Goal: Transaction & Acquisition: Download file/media

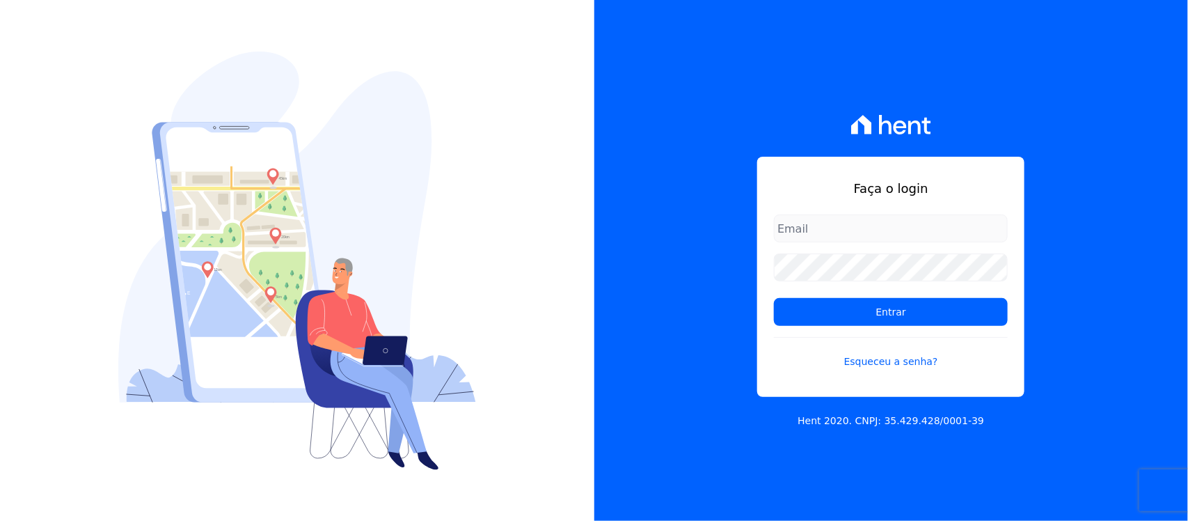
type input "nilda.moura@twtgrupo.com"
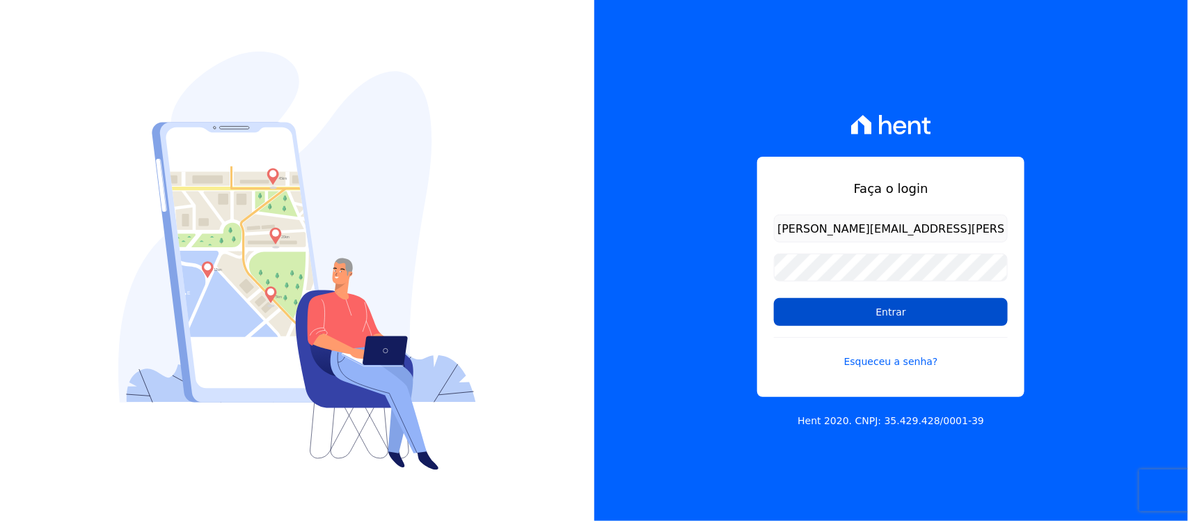
click at [854, 312] on input "Entrar" at bounding box center [891, 312] width 234 height 28
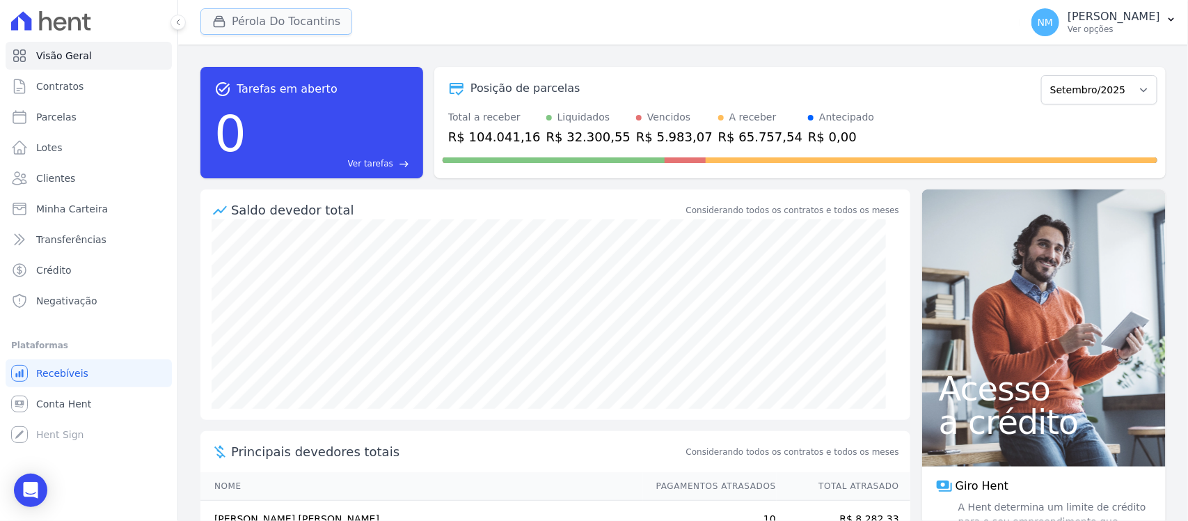
click at [285, 26] on button "Pérola Do Tocantins" at bounding box center [276, 21] width 152 height 26
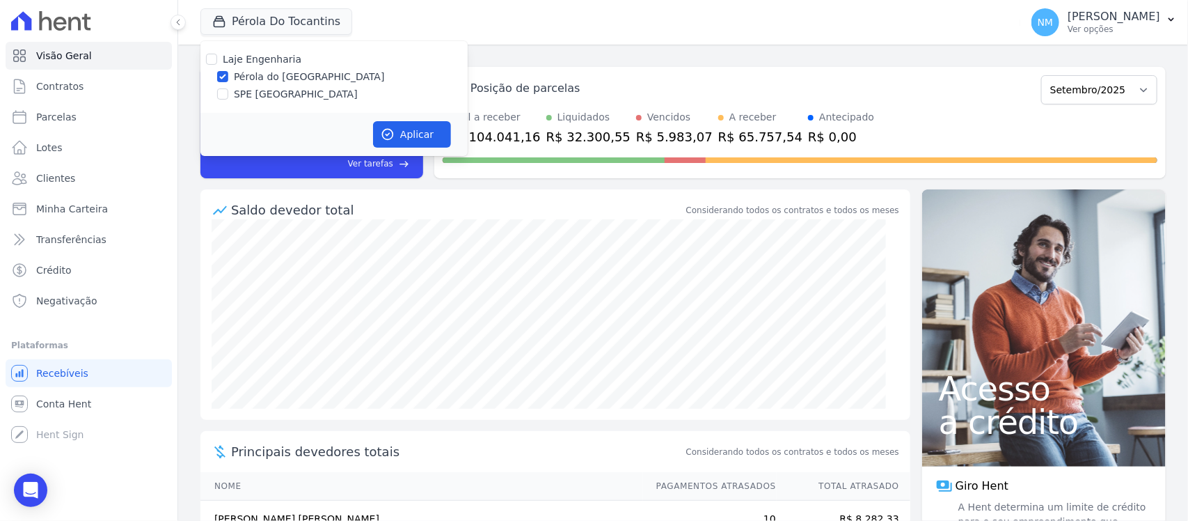
click at [228, 93] on div "SPE [GEOGRAPHIC_DATA]" at bounding box center [333, 94] width 267 height 15
click at [223, 97] on input "SPE [GEOGRAPHIC_DATA]" at bounding box center [222, 93] width 11 height 11
checkbox input "true"
click at [223, 72] on input "Pérola do [GEOGRAPHIC_DATA]" at bounding box center [222, 76] width 11 height 11
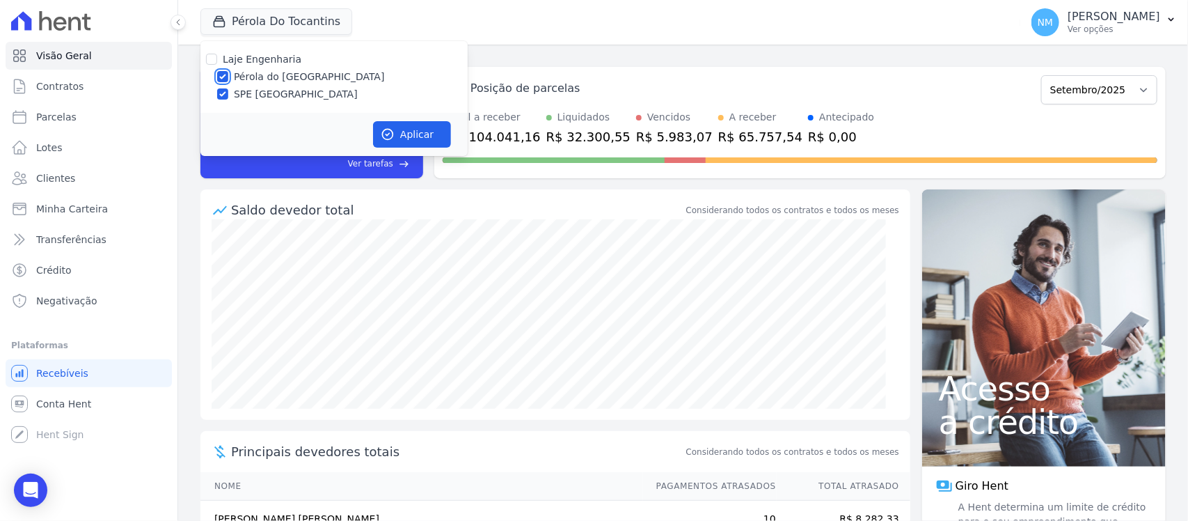
checkbox input "false"
drag, startPoint x: 412, startPoint y: 131, endPoint x: 644, endPoint y: 182, distance: 238.1
click at [412, 131] on button "Aplicar" at bounding box center [412, 134] width 78 height 26
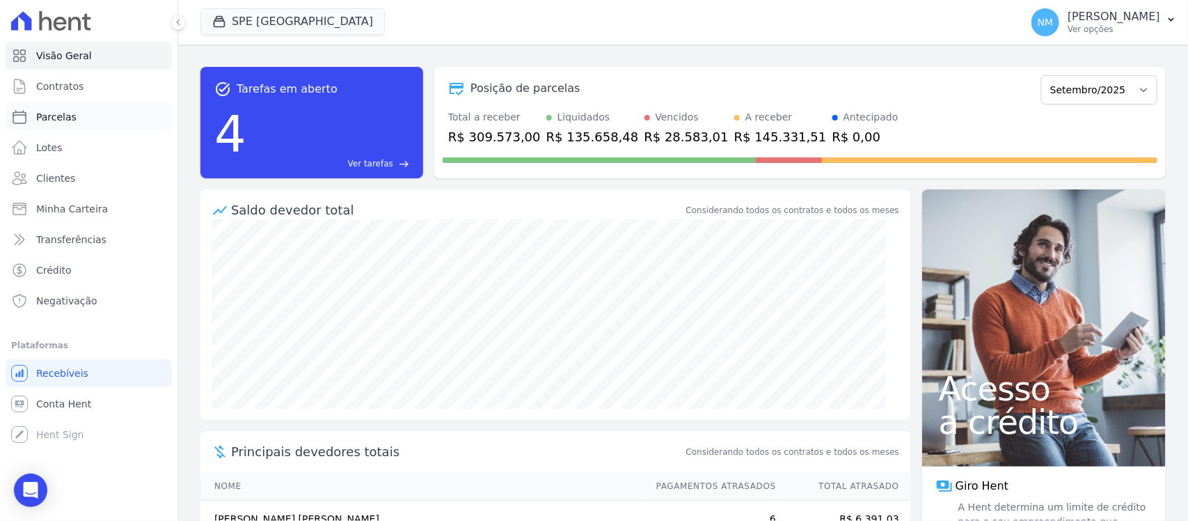
click at [59, 117] on span "Parcelas" at bounding box center [56, 117] width 40 height 14
select select
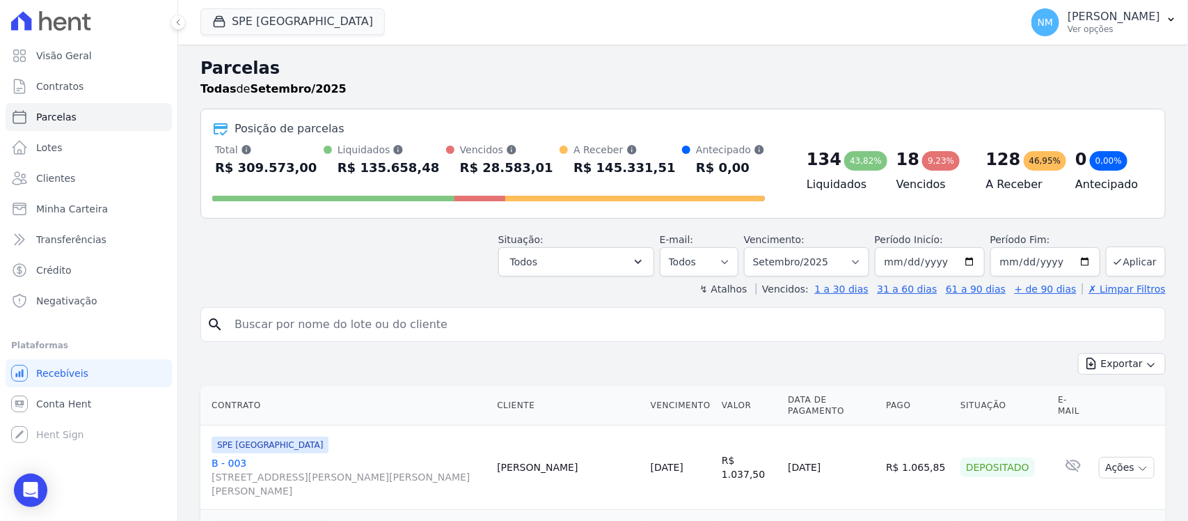
click at [251, 326] on input "search" at bounding box center [692, 324] width 933 height 28
type input "airton"
select select
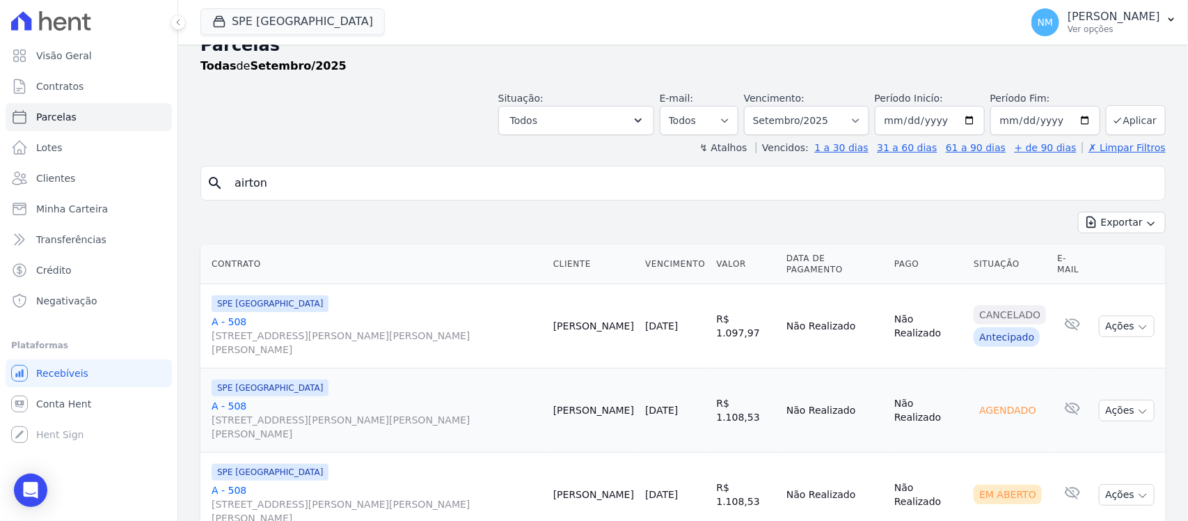
scroll to position [29, 0]
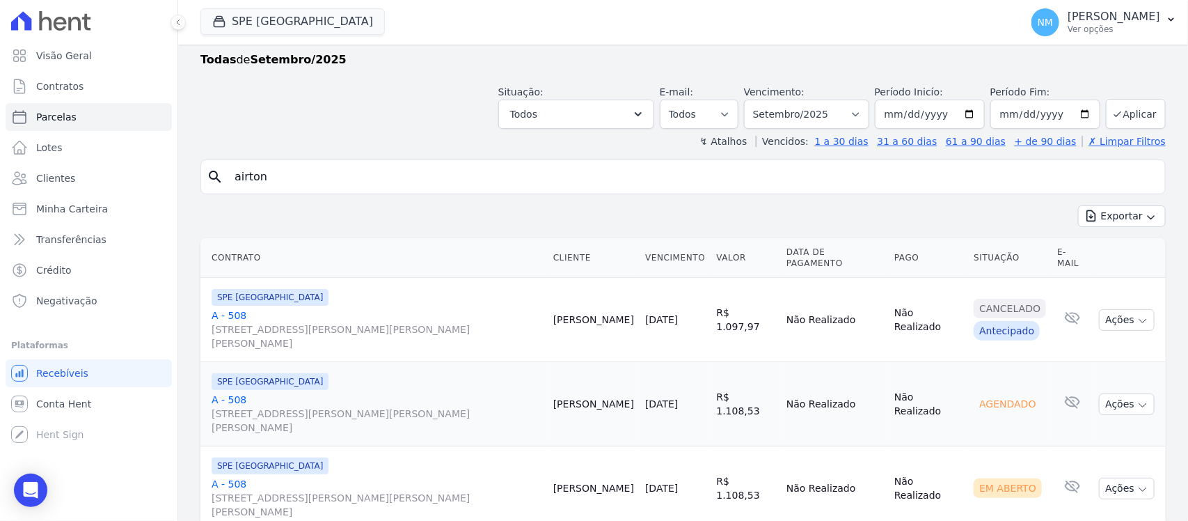
click at [232, 308] on link "A - 508 [STREET_ADDRESS][PERSON_NAME][PERSON_NAME][PERSON_NAME]" at bounding box center [377, 329] width 331 height 42
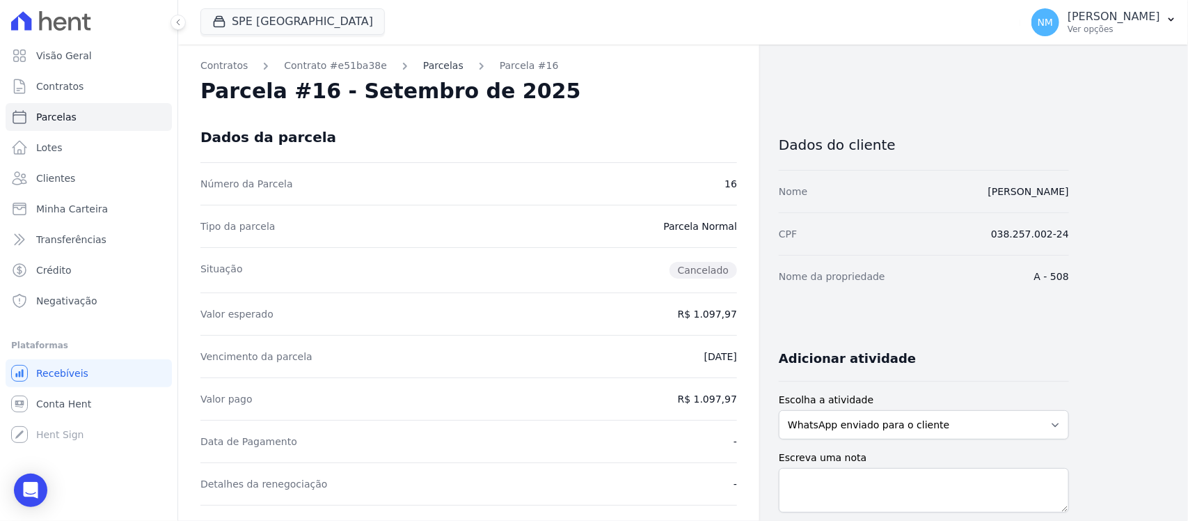
click at [423, 68] on link "Parcelas" at bounding box center [443, 65] width 40 height 15
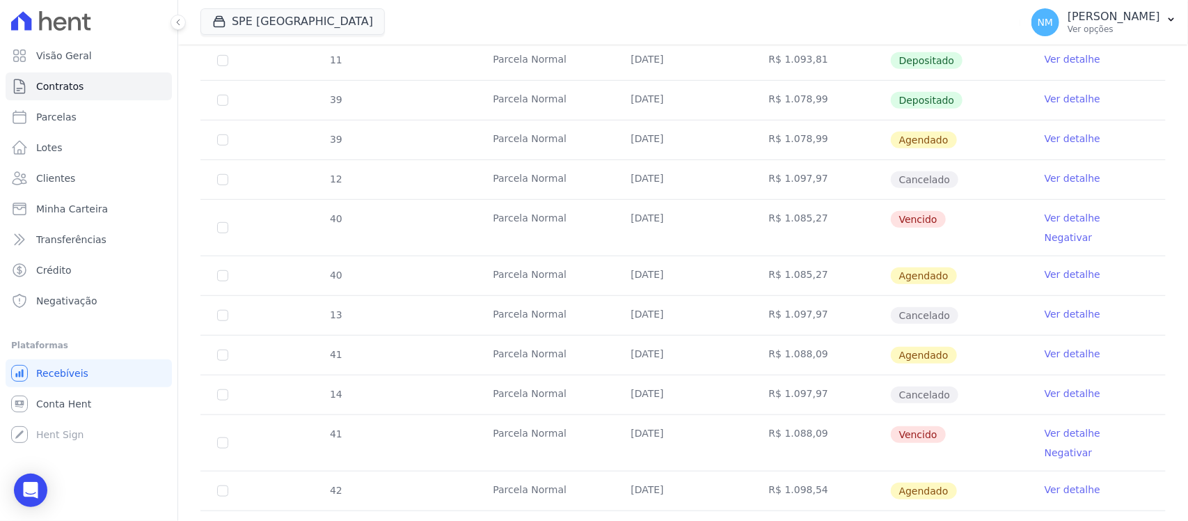
scroll to position [435, 0]
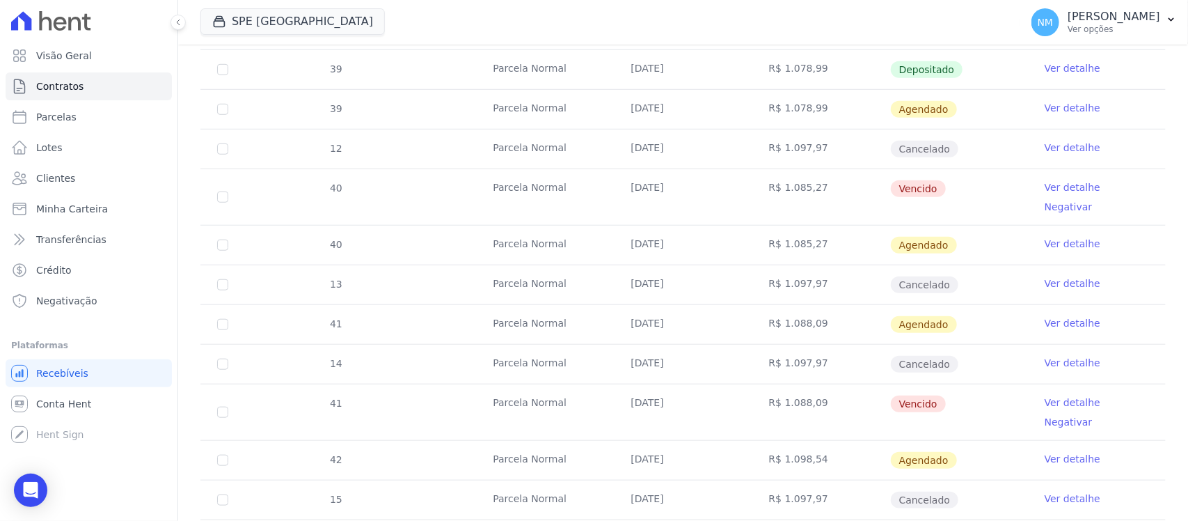
click at [1049, 189] on link "Ver detalhe" at bounding box center [1073, 187] width 56 height 14
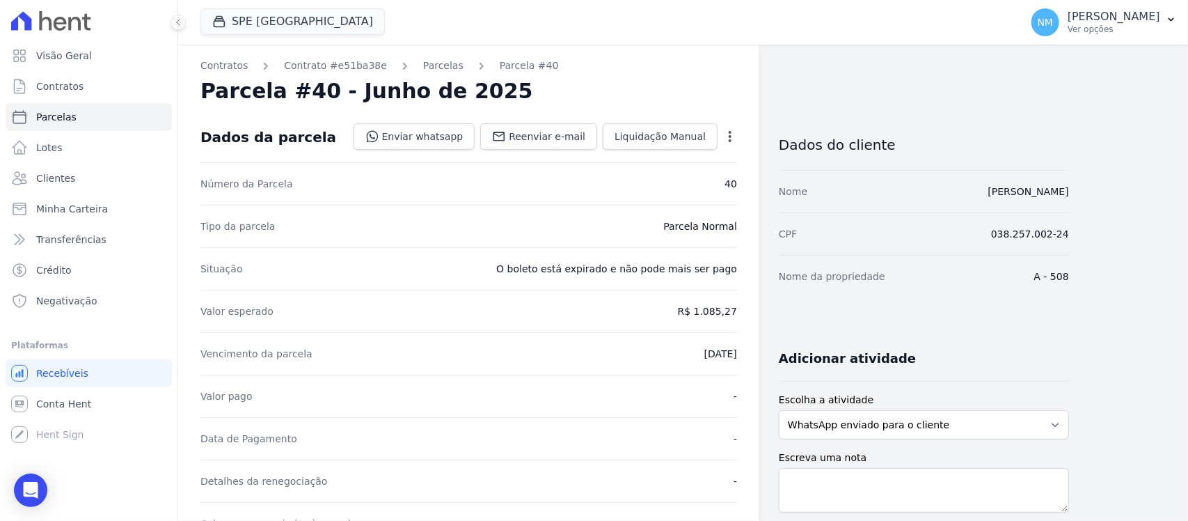
click at [729, 134] on icon "button" at bounding box center [730, 136] width 3 height 11
click at [432, 234] on div "Tipo da parcela [GEOGRAPHIC_DATA]" at bounding box center [468, 226] width 537 height 42
click at [42, 489] on div "Open Intercom Messenger" at bounding box center [31, 490] width 37 height 37
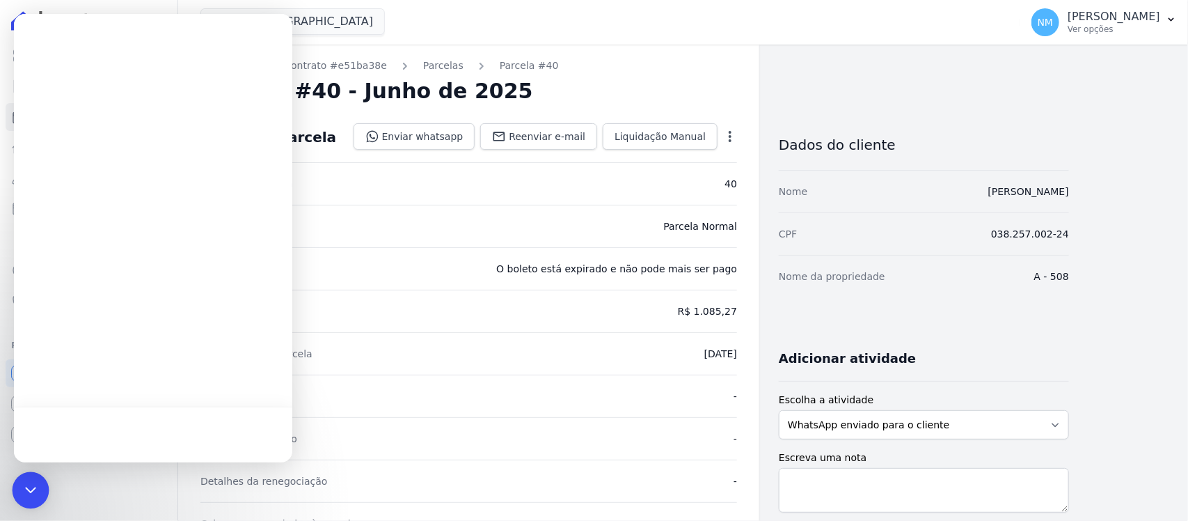
click at [26, 487] on icon "Open Intercom Messenger" at bounding box center [31, 490] width 18 height 18
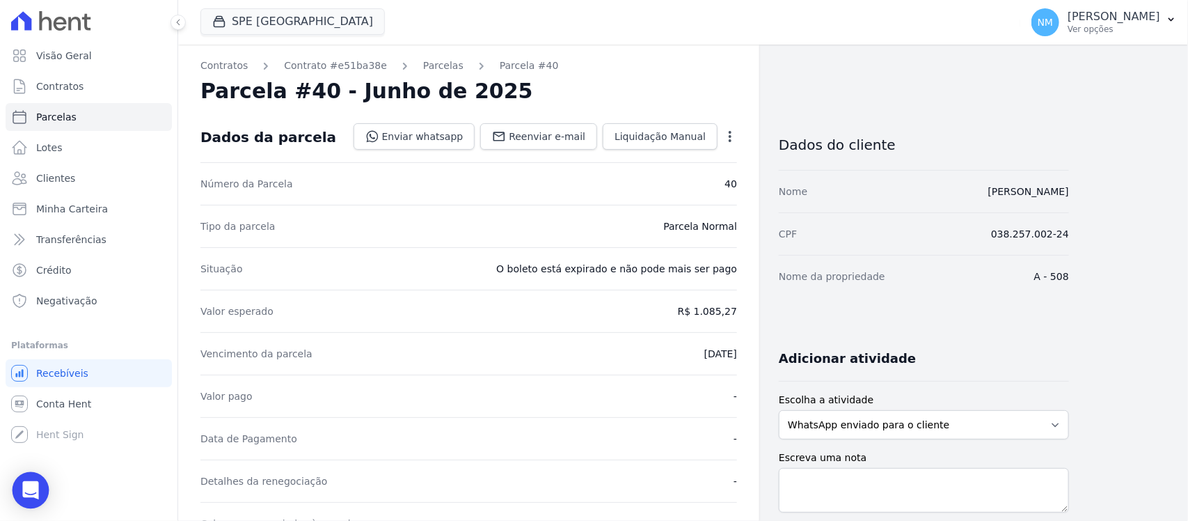
click at [29, 493] on icon "Open Intercom Messenger" at bounding box center [30, 490] width 16 height 18
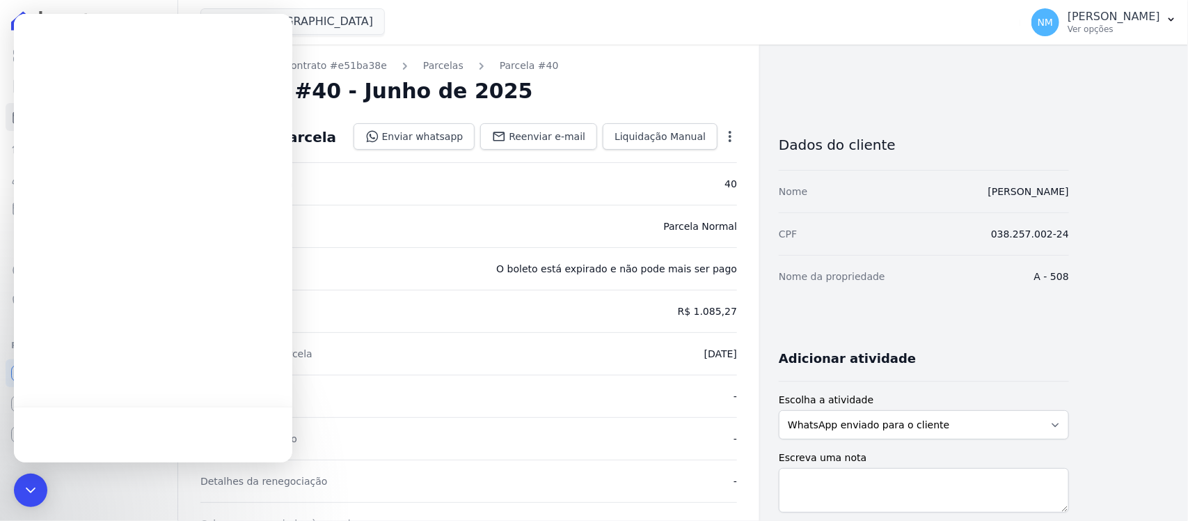
click at [357, 261] on div "Situação O boleto está expirado e não pode mais ser pago" at bounding box center [468, 268] width 537 height 42
click at [32, 484] on icon "Open Intercom Messenger" at bounding box center [31, 490] width 18 height 18
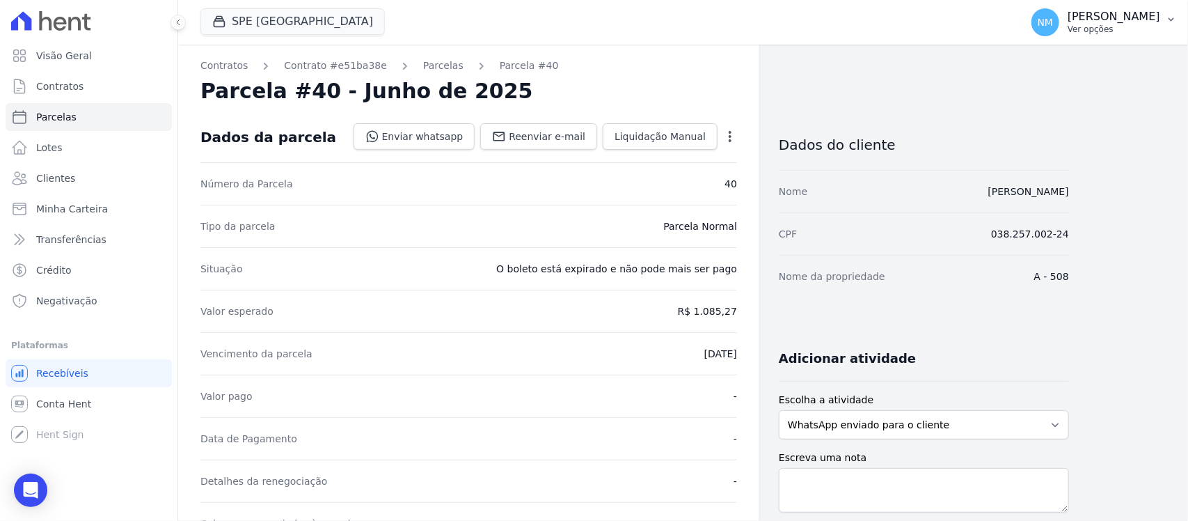
click at [1168, 26] on button "NM [PERSON_NAME] Ver opções" at bounding box center [1104, 22] width 168 height 39
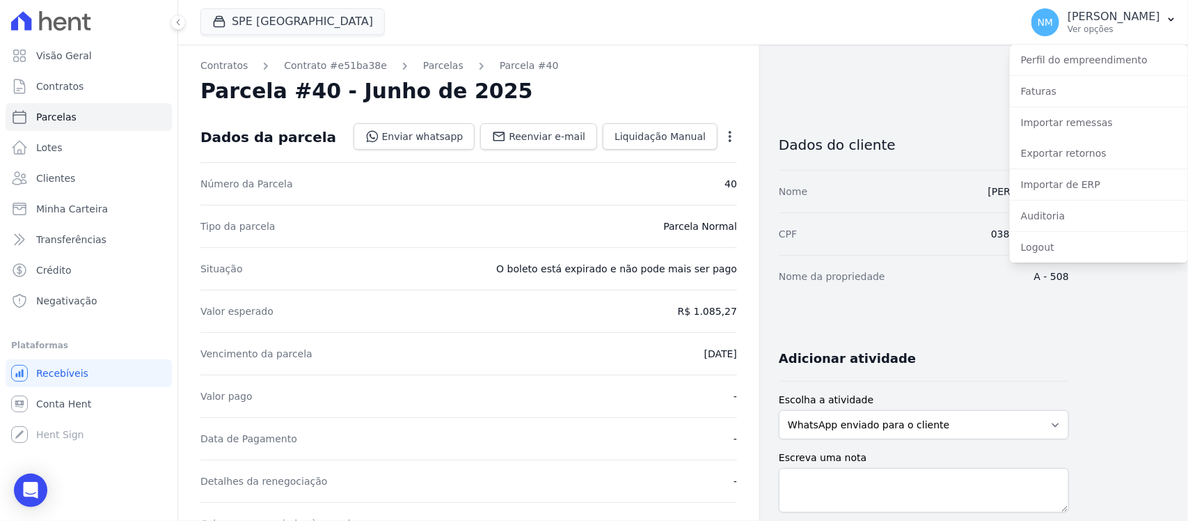
drag, startPoint x: 872, startPoint y: 84, endPoint x: 763, endPoint y: 100, distance: 110.4
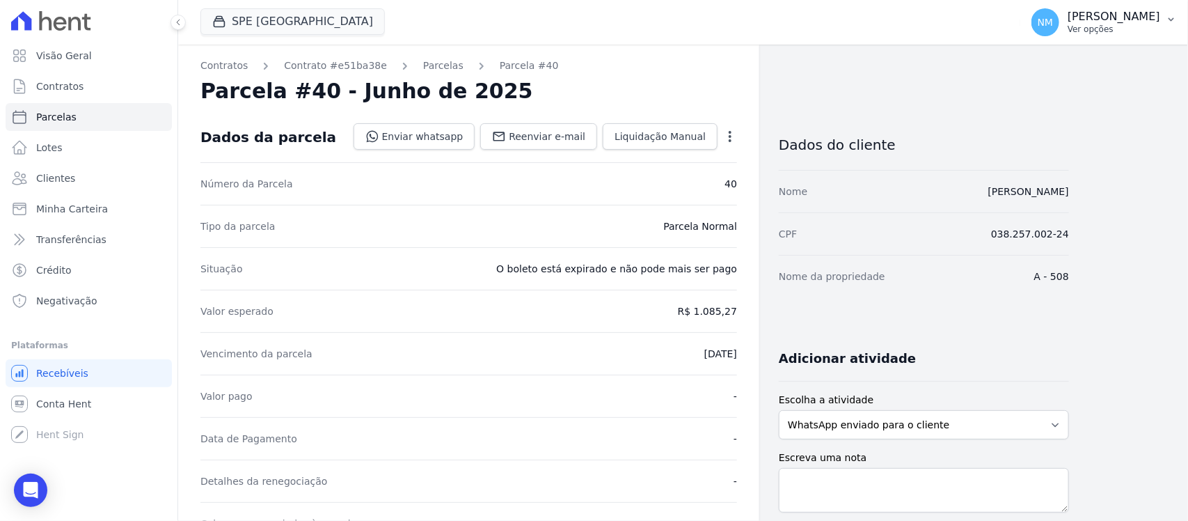
click at [1161, 21] on button "NM [PERSON_NAME] Ver opções" at bounding box center [1104, 22] width 168 height 39
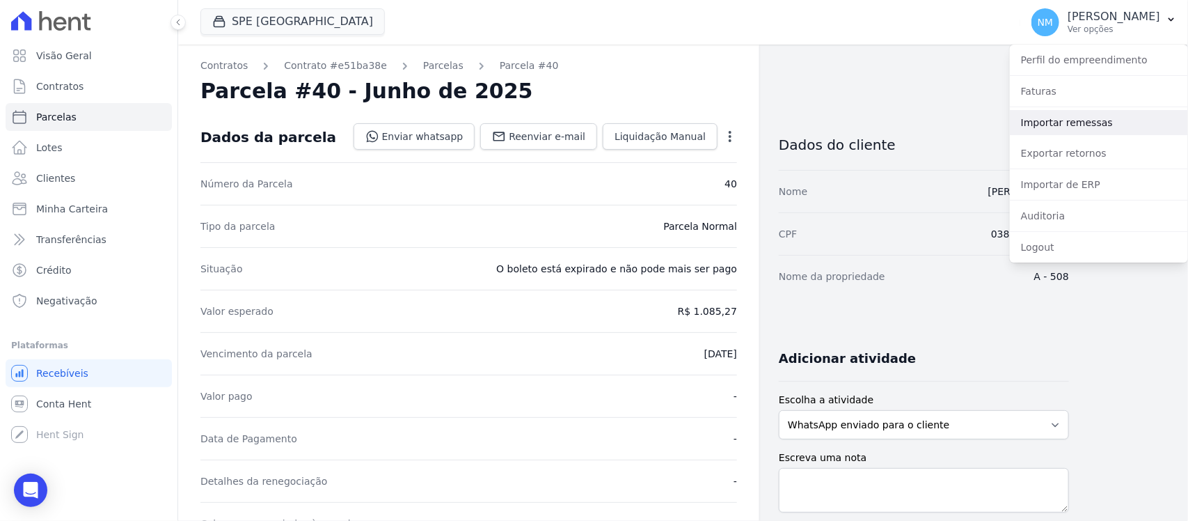
drag, startPoint x: 1087, startPoint y: 129, endPoint x: 837, endPoint y: 211, distance: 263.7
click at [1086, 130] on link "Importar remessas" at bounding box center [1099, 122] width 178 height 25
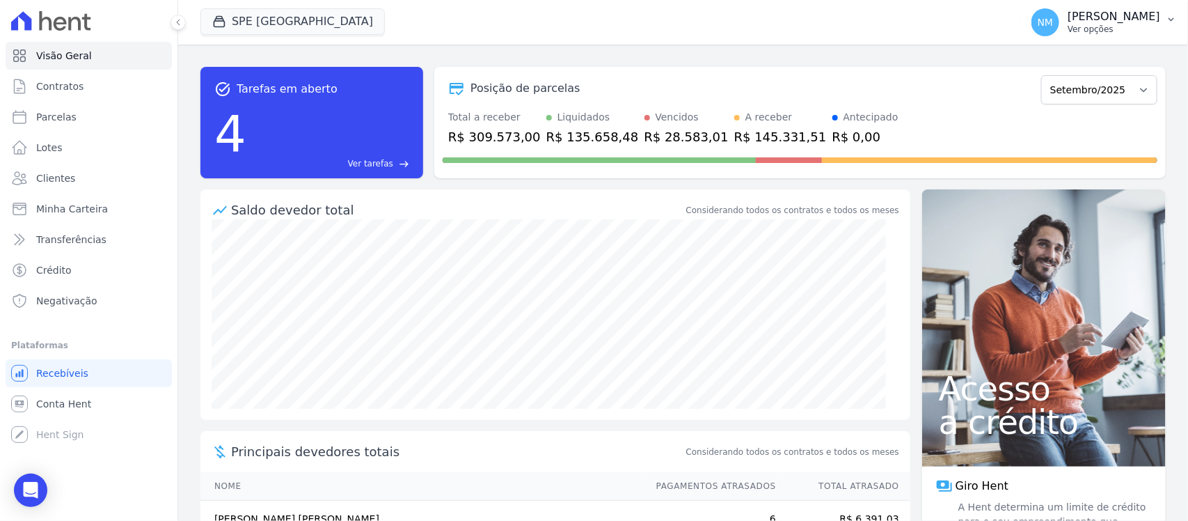
click at [1170, 26] on button "NM [PERSON_NAME] Ver opções" at bounding box center [1104, 22] width 168 height 39
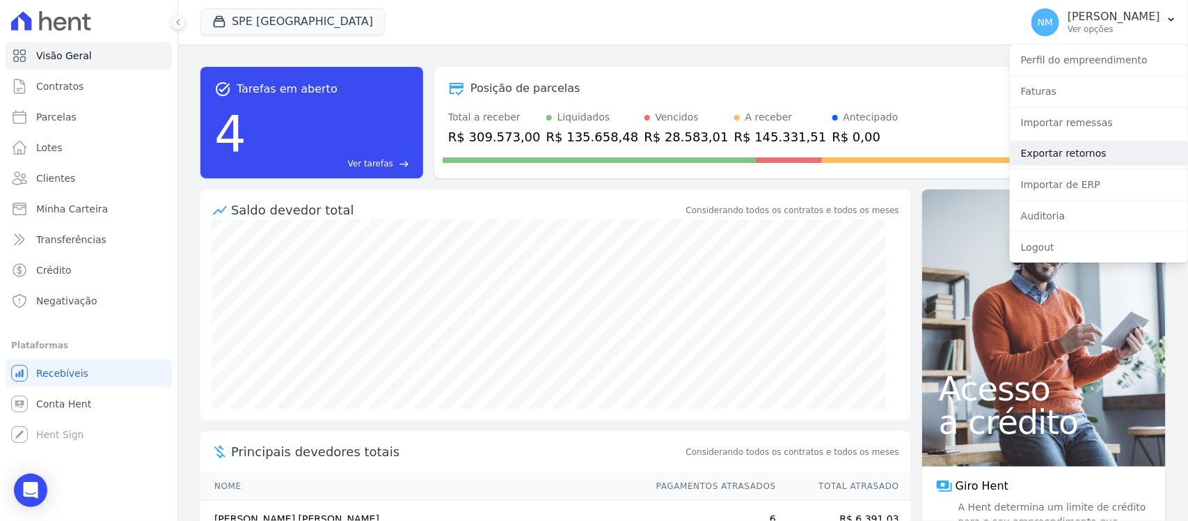
click at [1074, 157] on link "Exportar retornos" at bounding box center [1099, 153] width 178 height 25
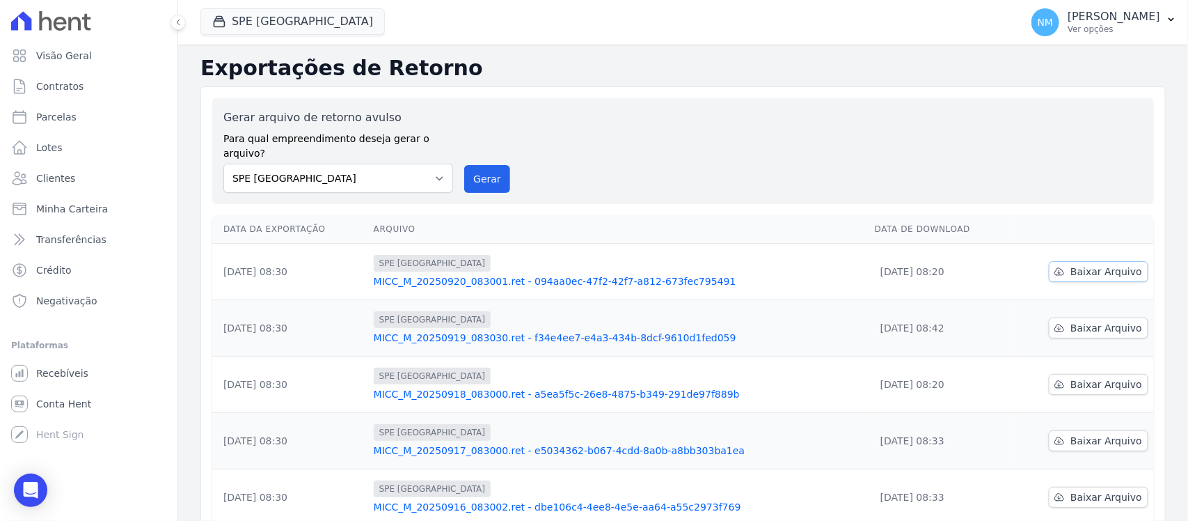
click at [1090, 264] on span "Baixar Arquivo" at bounding box center [1106, 271] width 72 height 14
